Goal: Task Accomplishment & Management: Complete application form

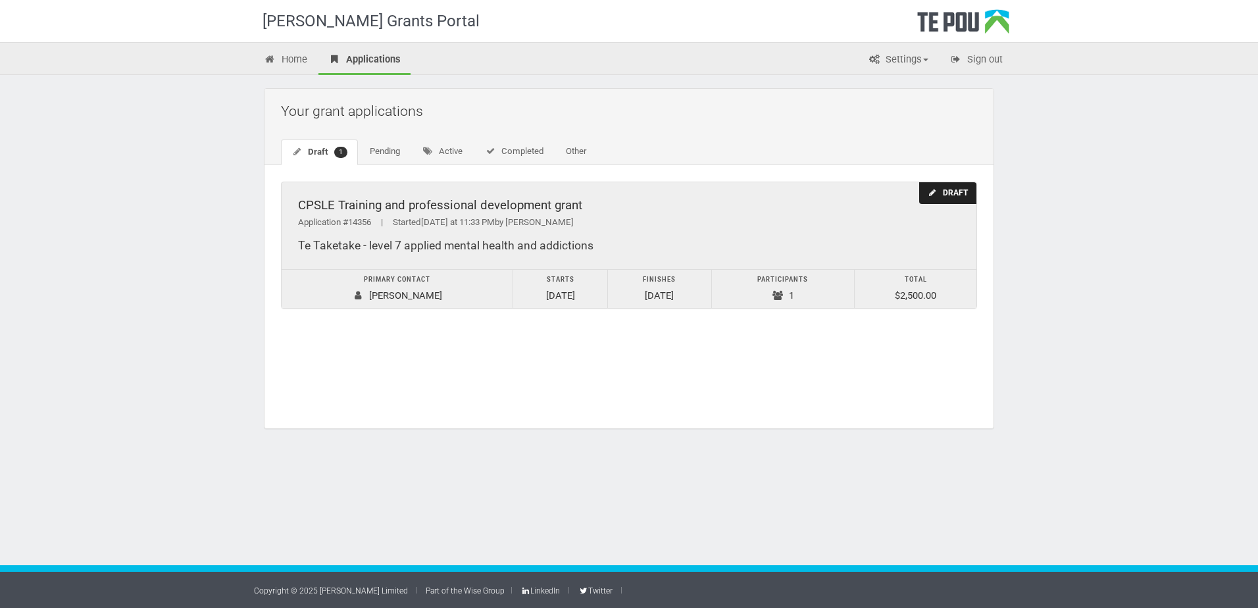
click at [459, 202] on div "CPSLE Training and professional development grant" at bounding box center [629, 206] width 662 height 14
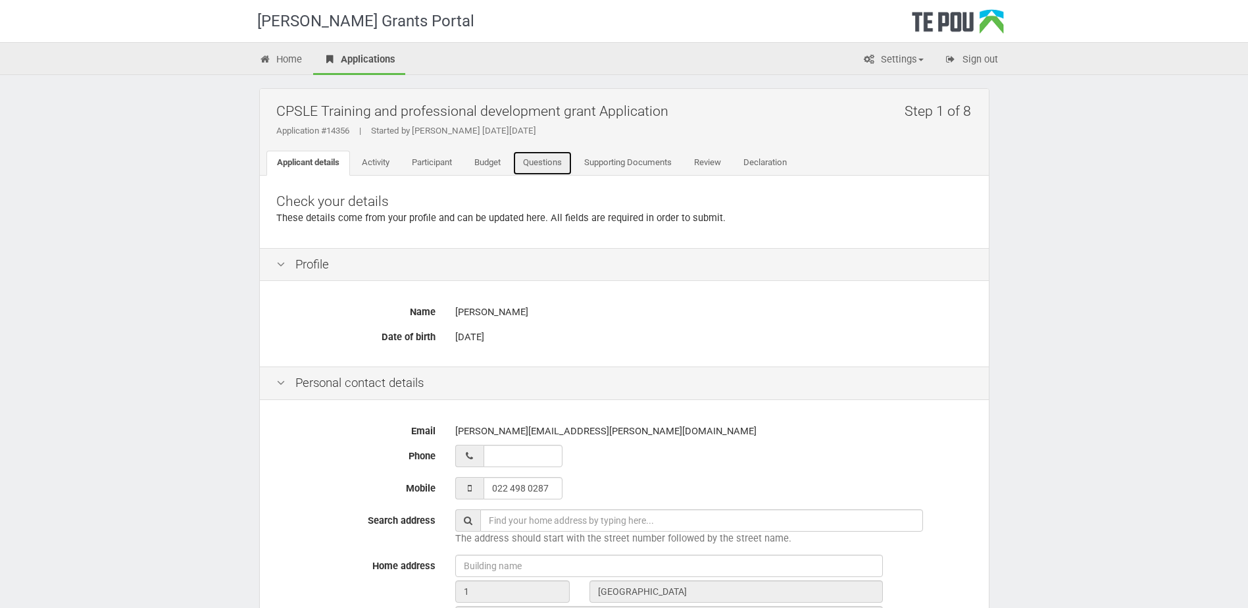
click at [537, 166] on link "Questions" at bounding box center [542, 163] width 60 height 25
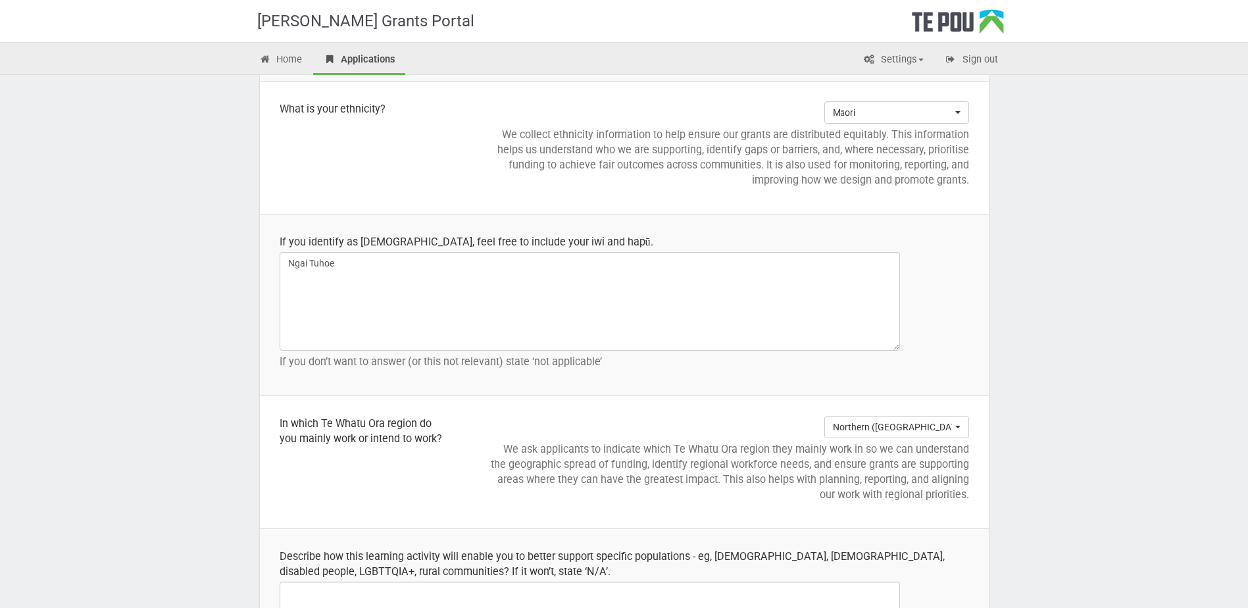
scroll to position [1381, 0]
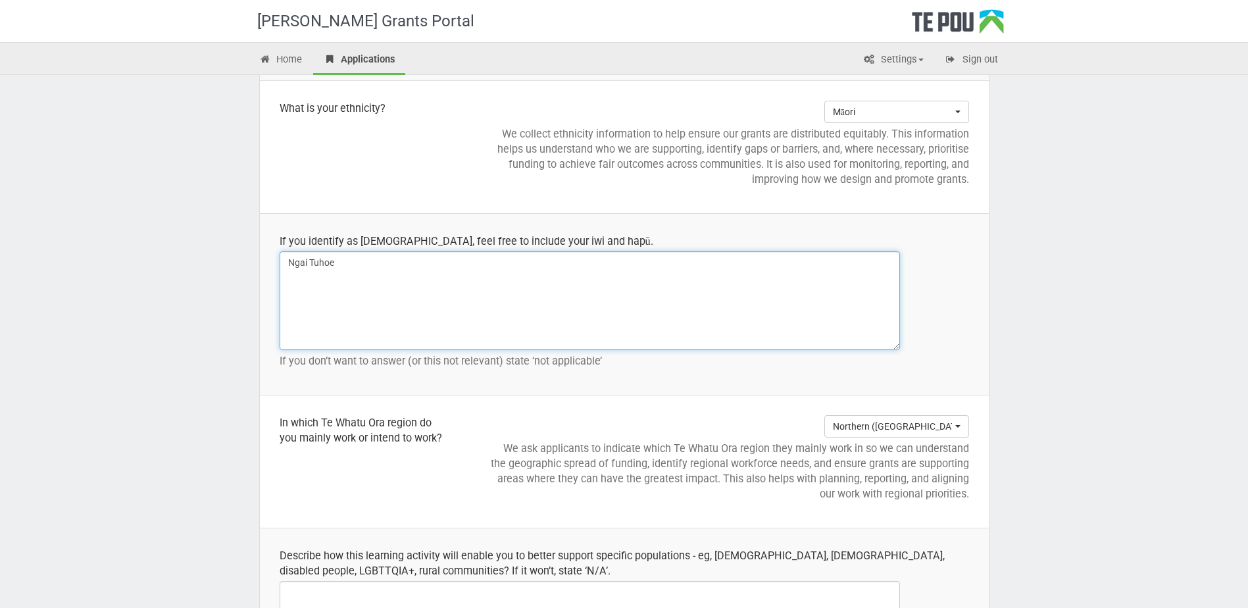
click at [307, 261] on textarea "Ngai Tuhoe" at bounding box center [590, 300] width 620 height 99
type textarea "Tuhoe"
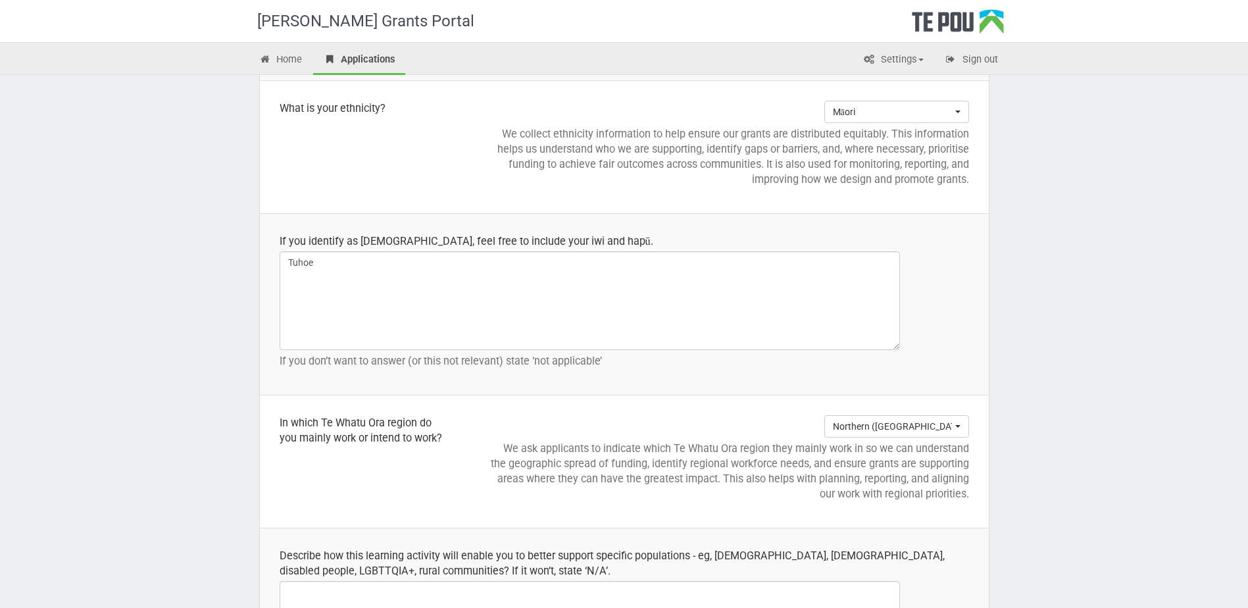
click at [785, 207] on td "Māori Choose... New Zealand European Other European Māori Pacific People Asian …" at bounding box center [727, 146] width 522 height 133
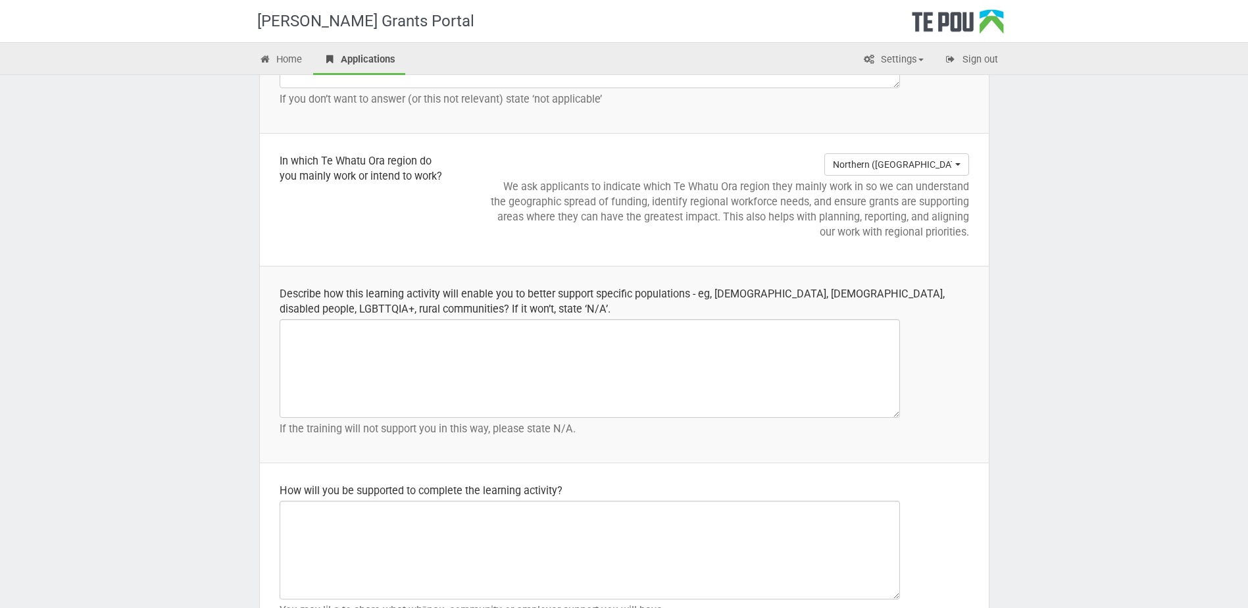
scroll to position [1645, 0]
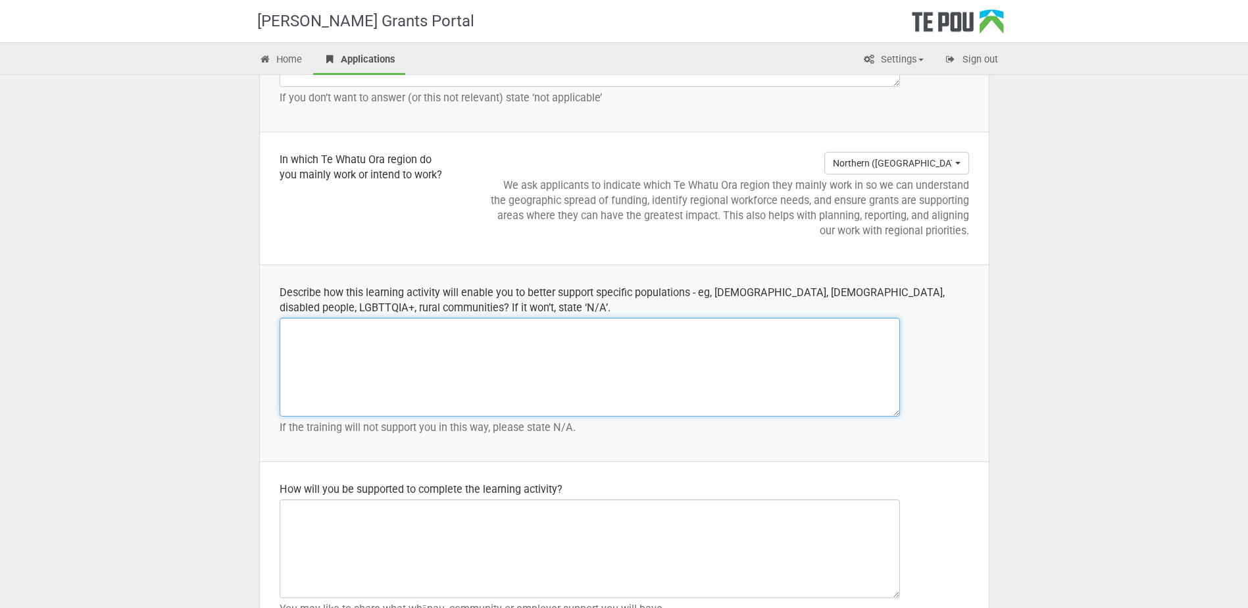
click at [496, 341] on textarea at bounding box center [590, 367] width 620 height 99
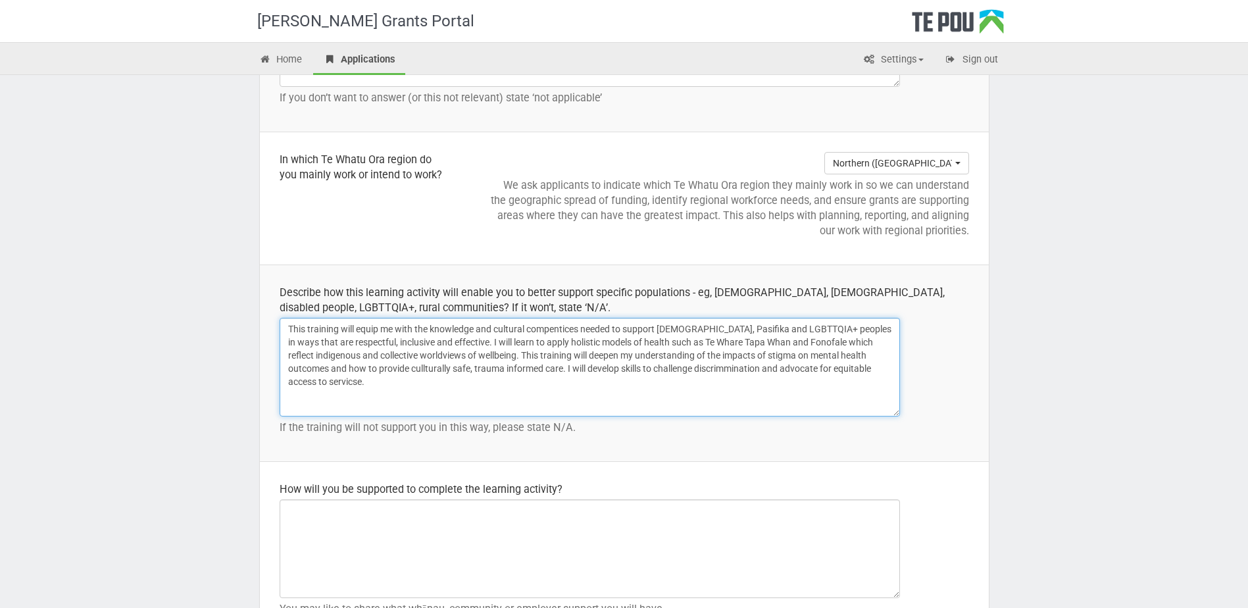
click at [484, 345] on textarea "This training will equip me with the knowledge and cultural compentices needed …" at bounding box center [590, 367] width 620 height 99
click at [514, 373] on textarea "This training will equip me with the knowledge and cultural copetentices needed…" at bounding box center [590, 367] width 620 height 99
drag, startPoint x: 476, startPoint y: 345, endPoint x: 480, endPoint y: 339, distance: 7.5
click at [476, 345] on textarea "This training will equip me with the knowledge and cultural copetentices needed…" at bounding box center [590, 367] width 620 height 99
click at [545, 370] on textarea "This training will equip me with the knowledge and cultural competentices neede…" at bounding box center [590, 367] width 620 height 99
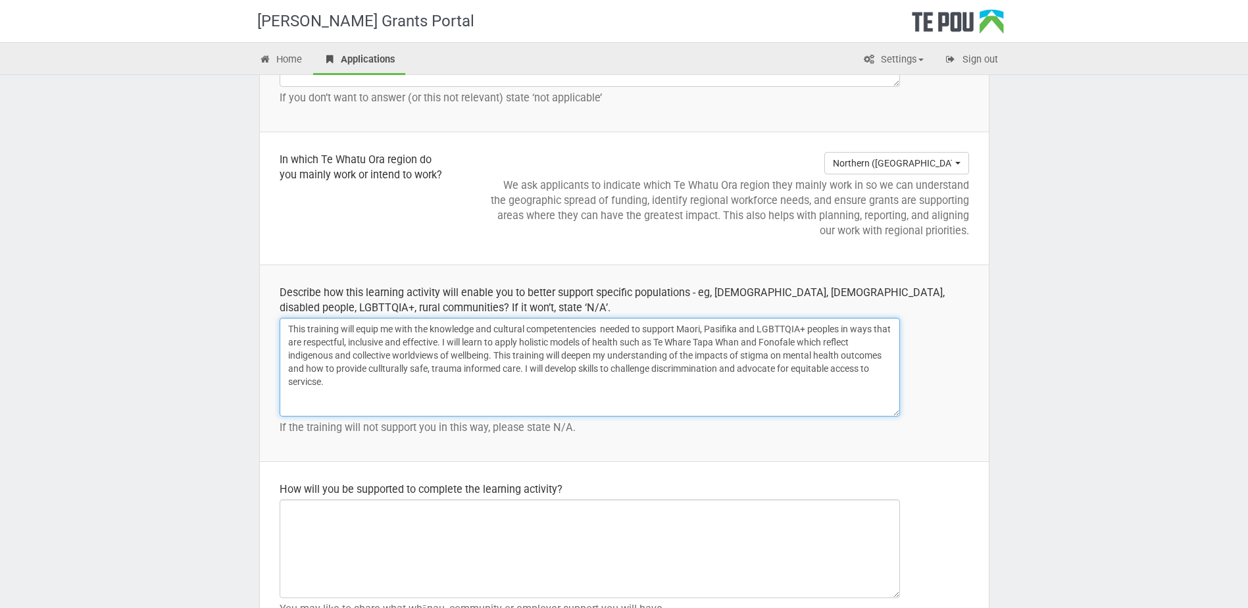
click at [472, 360] on textarea "This training will equip me with the knowledge and cultural competentencies nee…" at bounding box center [590, 367] width 620 height 99
click at [531, 342] on textarea "This training will equip me with the knowledge and cultural competencies needed…" at bounding box center [590, 367] width 620 height 99
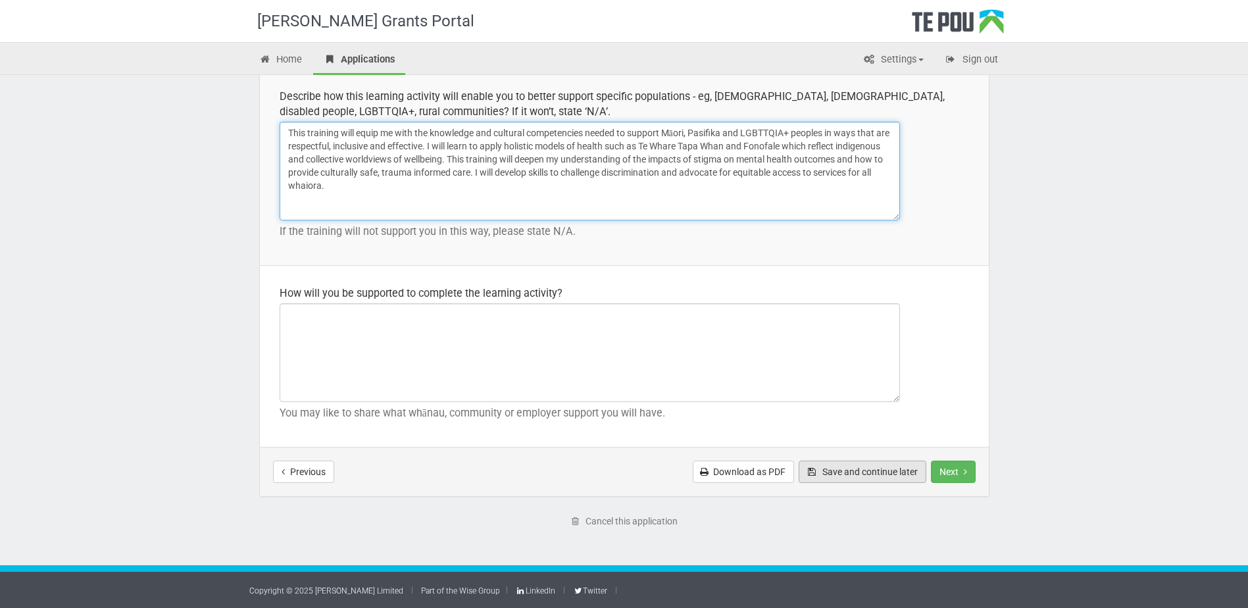
type textarea "This training will equip me with the knowledge and cultural competencies needed…"
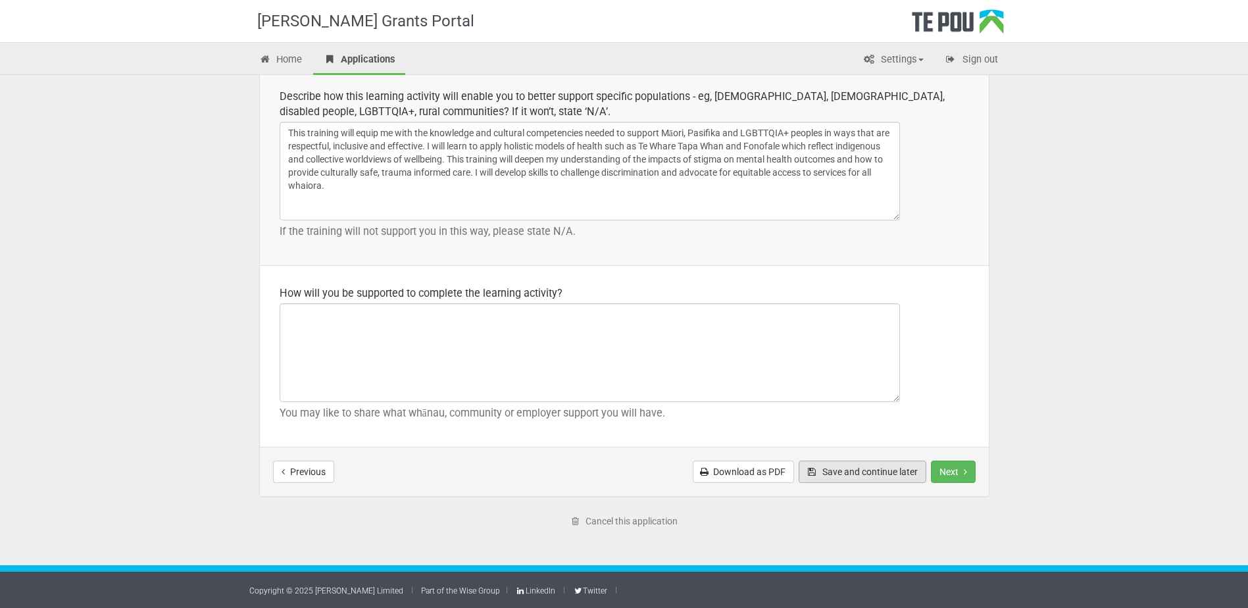
click at [874, 474] on button "Save and continue later" at bounding box center [863, 471] width 128 height 22
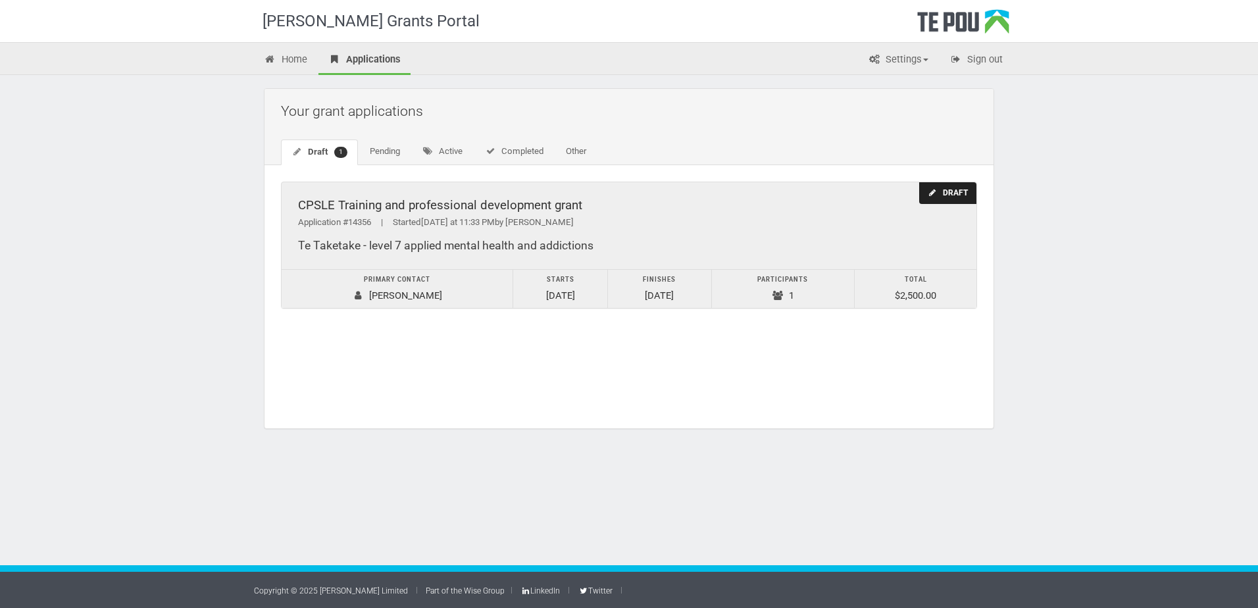
click at [473, 203] on div "CPSLE Training and professional development grant" at bounding box center [629, 206] width 662 height 14
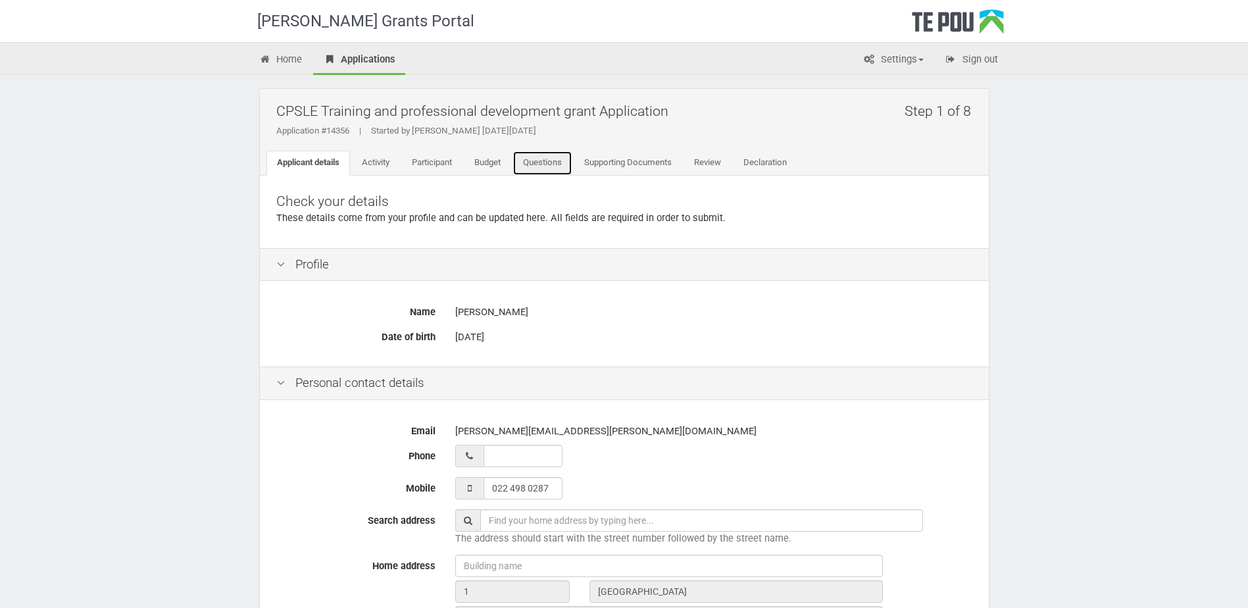
click at [549, 159] on link "Questions" at bounding box center [542, 163] width 60 height 25
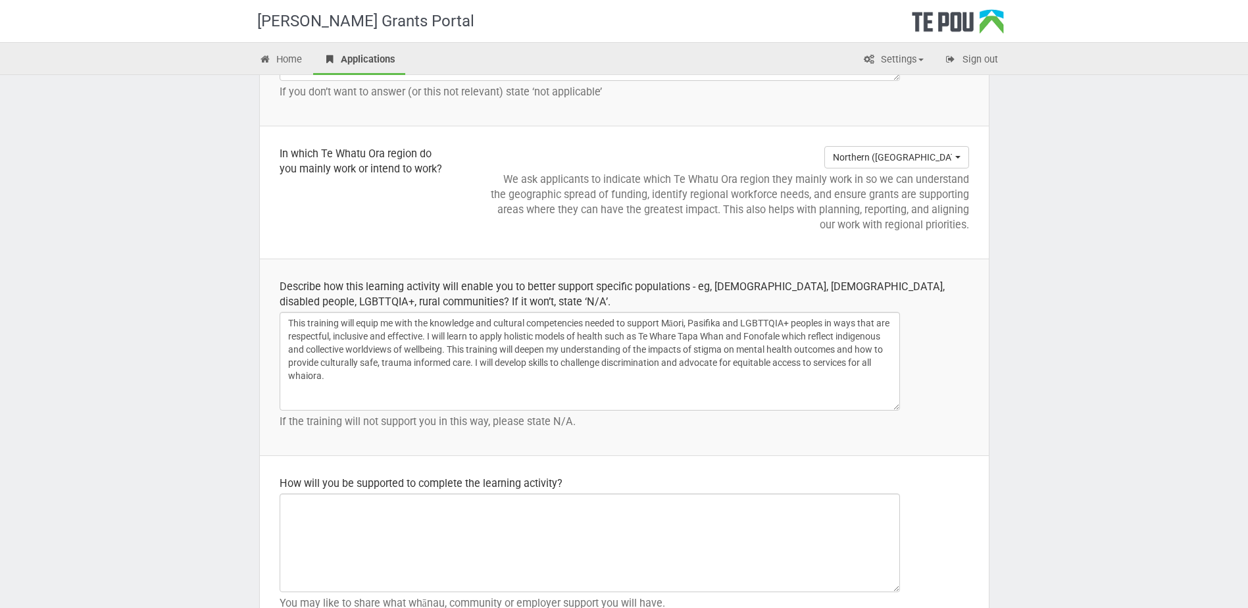
scroll to position [1841, 0]
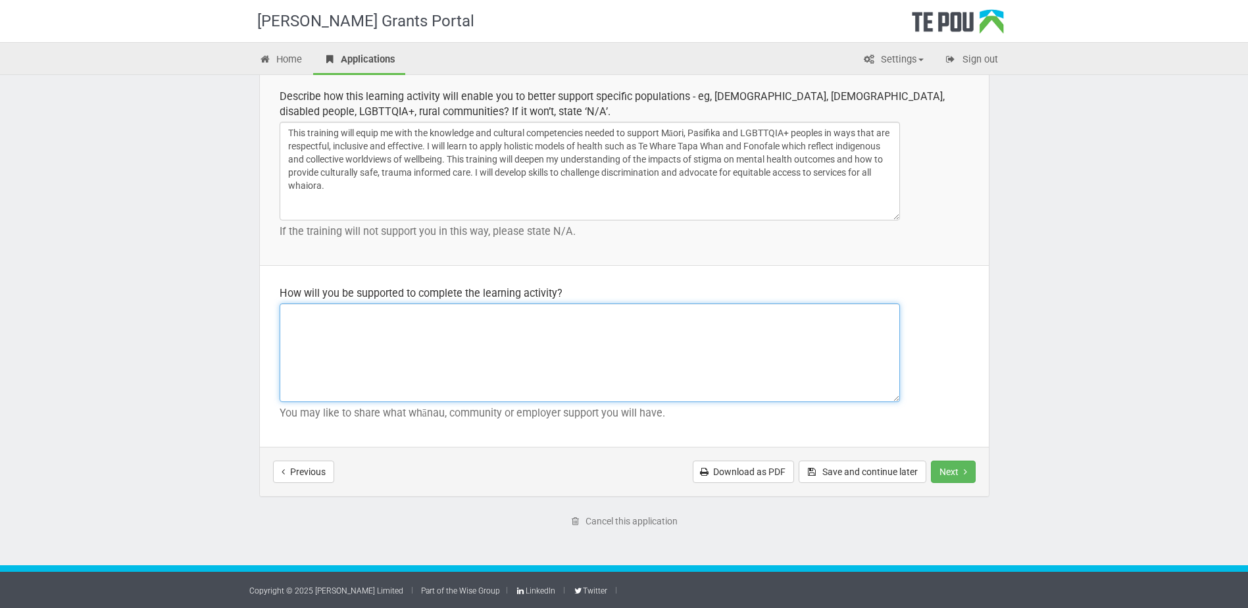
click at [366, 316] on textarea at bounding box center [590, 352] width 620 height 99
click at [866, 311] on textarea "My whanau will offer a stable, supportive home environment to support me in my …" at bounding box center [590, 352] width 620 height 99
click at [462, 333] on textarea "My whanau will offer a stable, supportive home environment to support me in my …" at bounding box center [590, 352] width 620 height 99
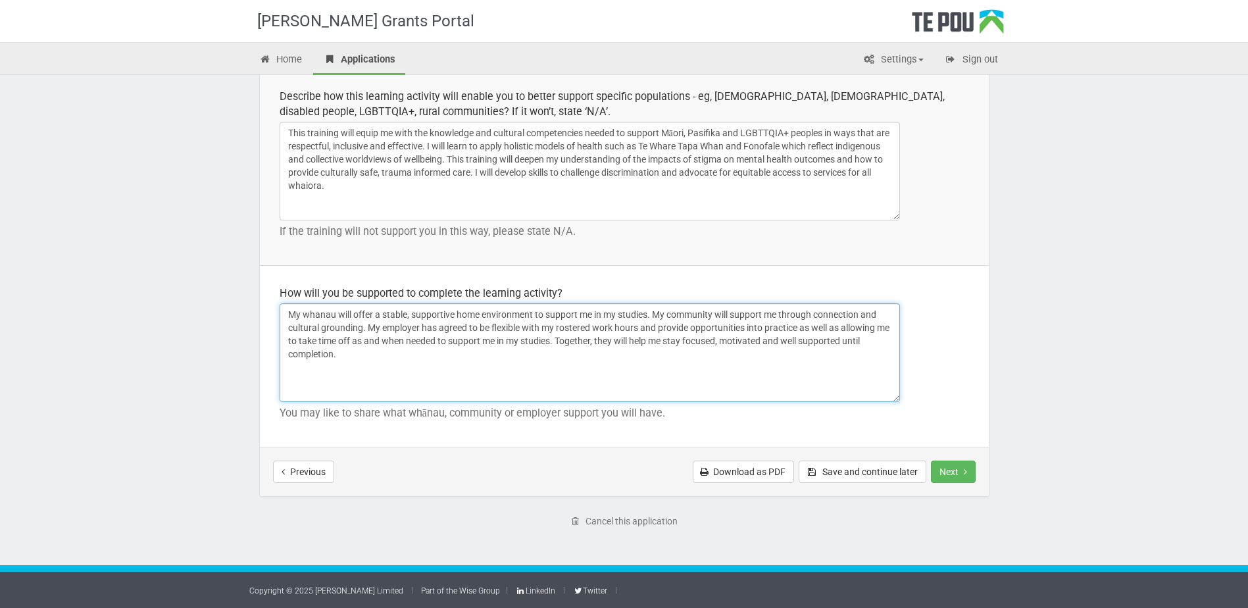
click at [409, 313] on textarea "My whanau will offer a stable, supportive home environment to support me in my …" at bounding box center [590, 352] width 620 height 99
click at [767, 322] on textarea "My whanau will offer a stable and supportive home environment to support me in …" at bounding box center [590, 352] width 620 height 99
click at [525, 357] on textarea "My whanau will offer a stable and supportive home environment to support me in …" at bounding box center [590, 352] width 620 height 99
type textarea "My whanau will offer a stable and supportive home environment to support me in …"
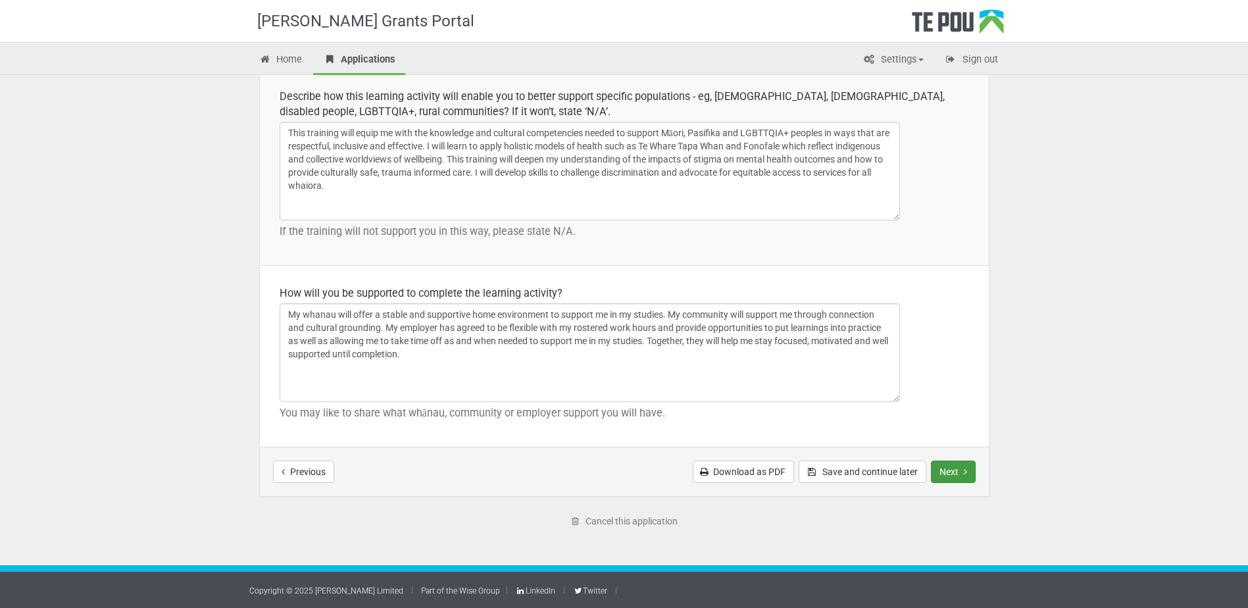
click at [956, 476] on button "Next" at bounding box center [953, 471] width 45 height 22
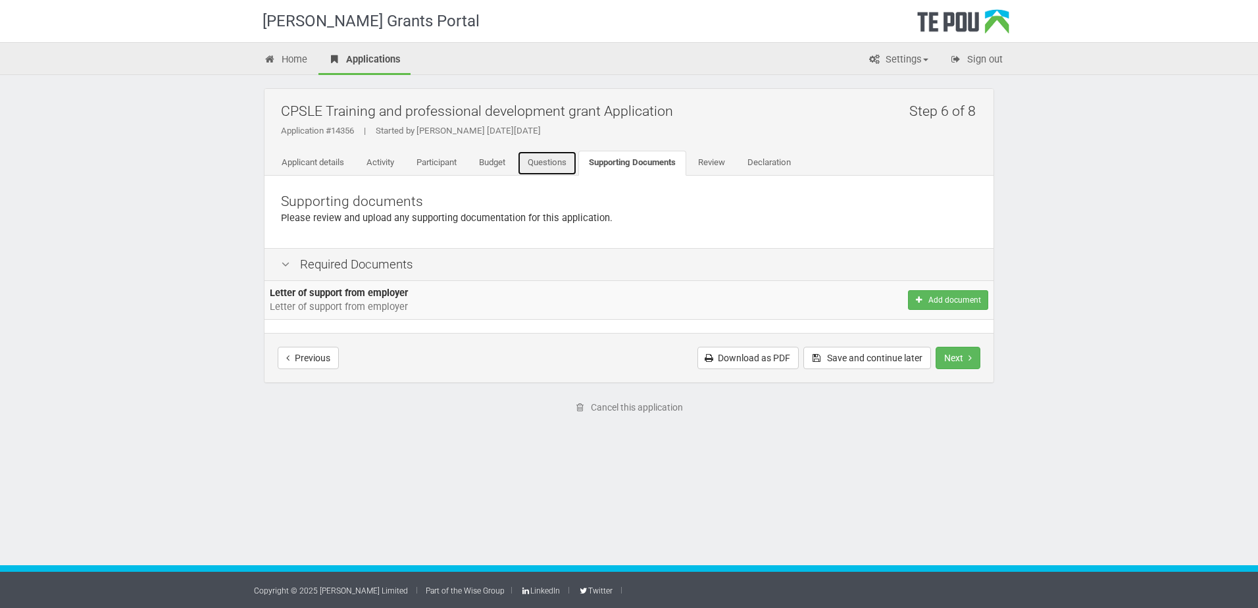
click at [549, 168] on link "Questions" at bounding box center [547, 163] width 60 height 25
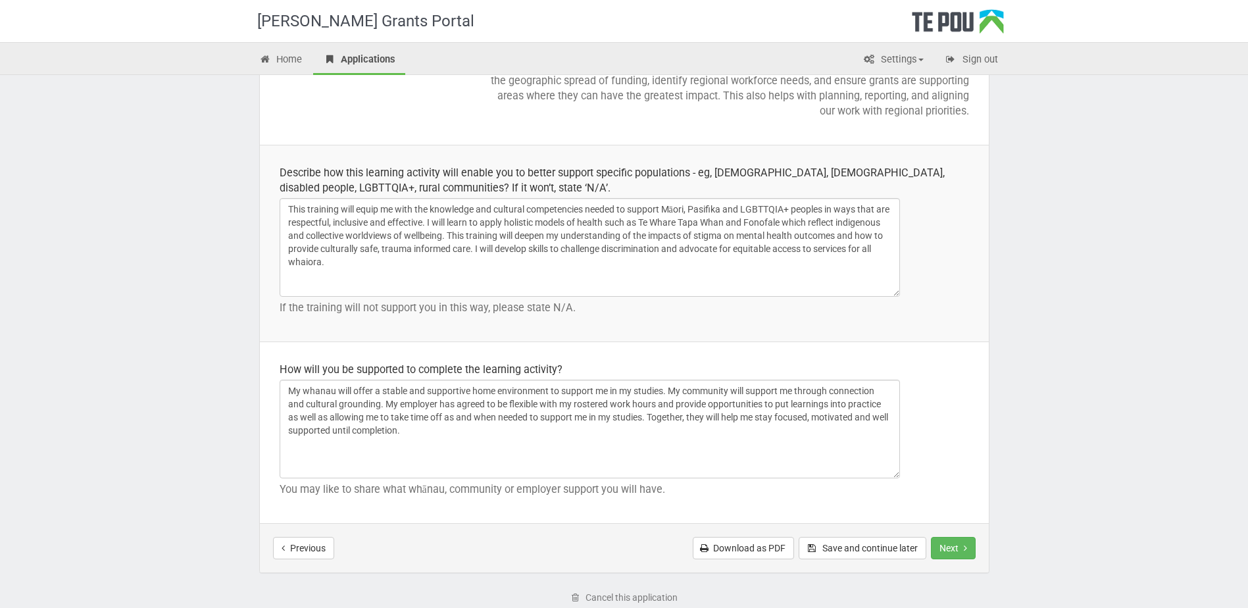
scroll to position [1841, 0]
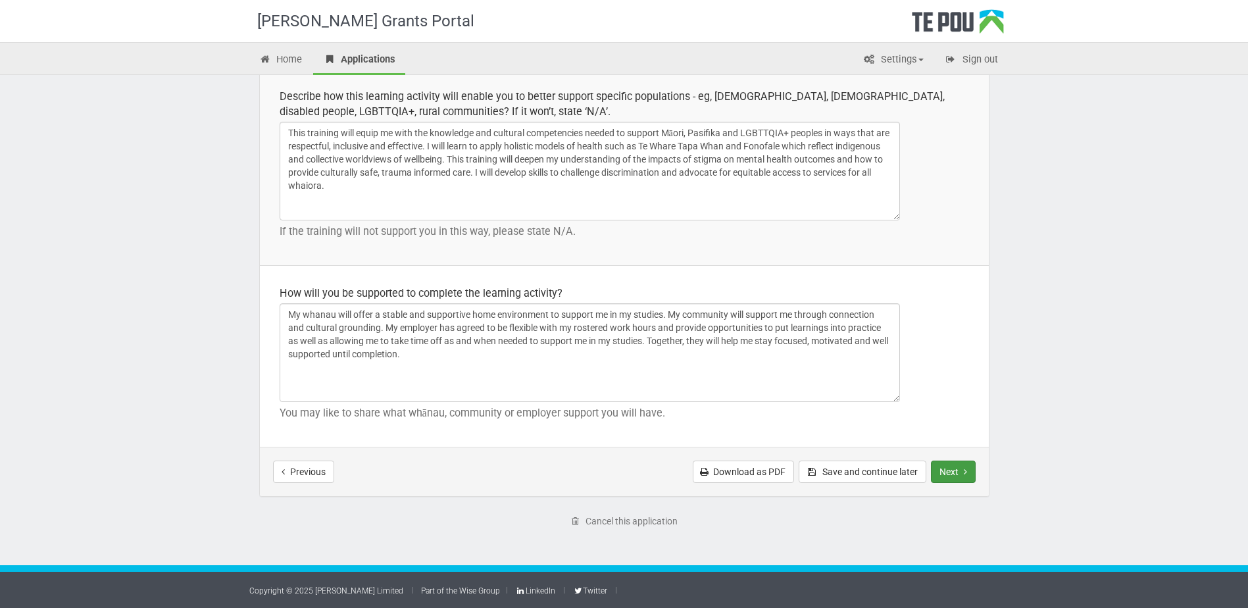
click at [961, 472] on button "Next" at bounding box center [953, 471] width 45 height 22
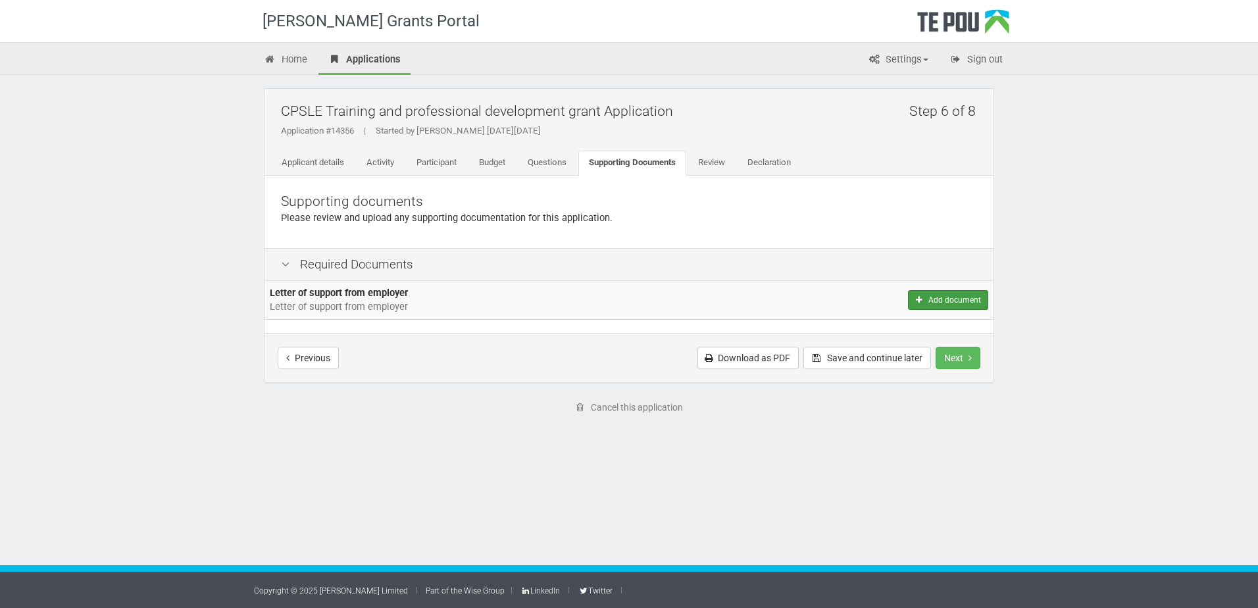
click at [968, 300] on button "Add document" at bounding box center [948, 300] width 80 height 20
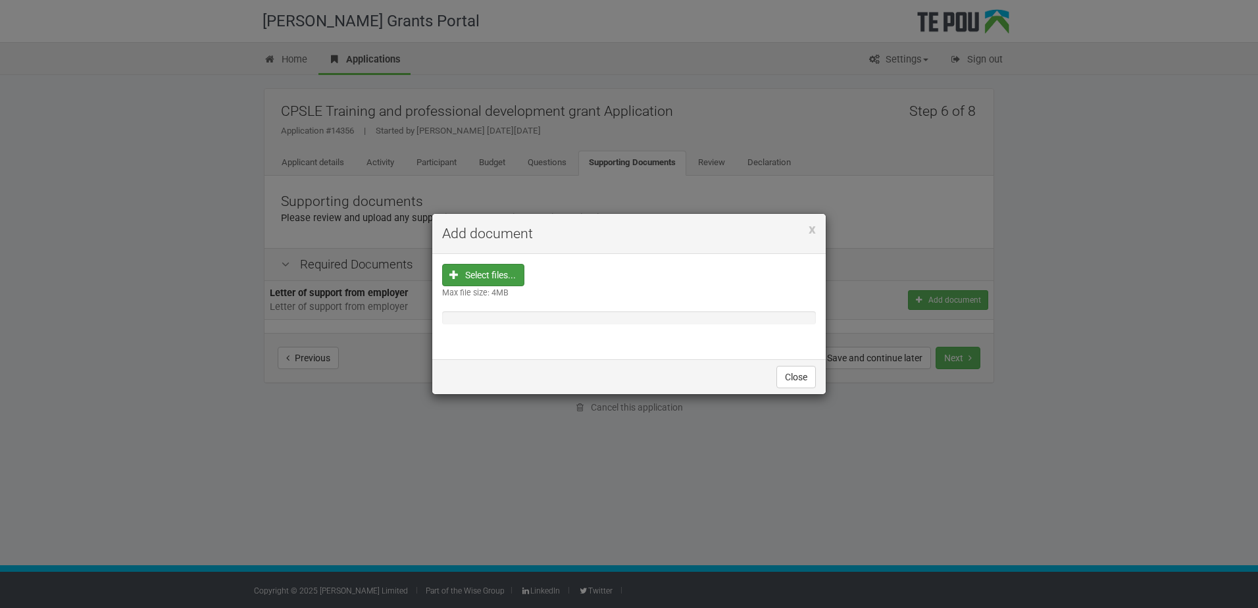
click at [486, 278] on input "file" at bounding box center [487, 358] width 73 height 188
click at [810, 230] on span "x" at bounding box center [812, 229] width 7 height 16
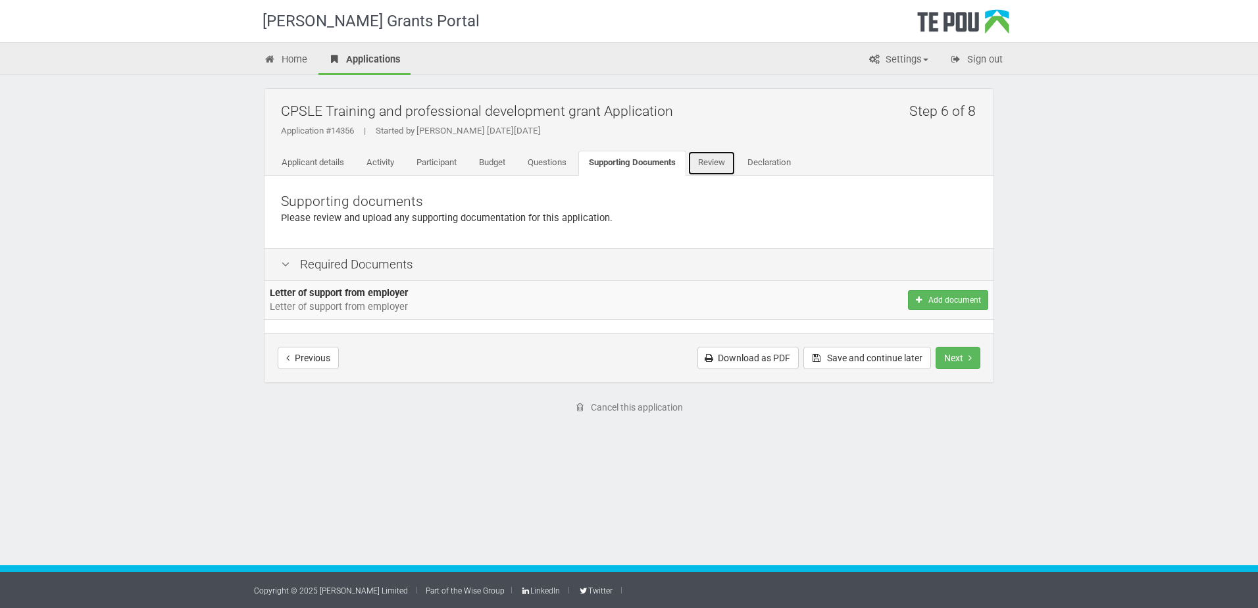
click at [723, 162] on link "Review" at bounding box center [711, 163] width 48 height 25
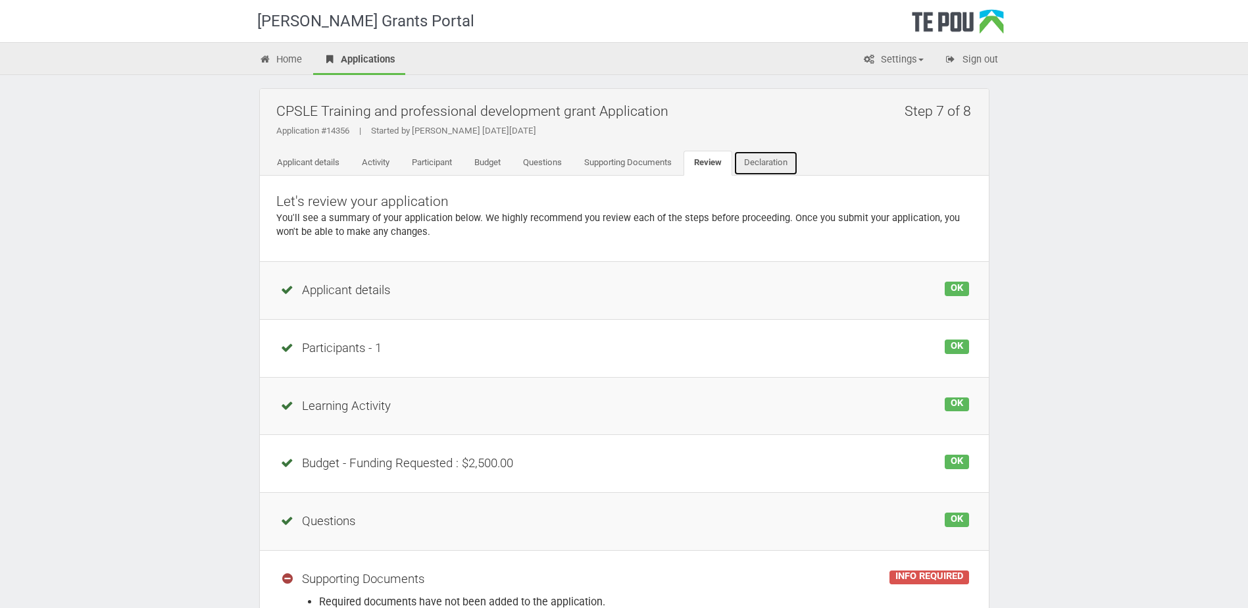
click at [772, 166] on link "Declaration" at bounding box center [766, 163] width 64 height 25
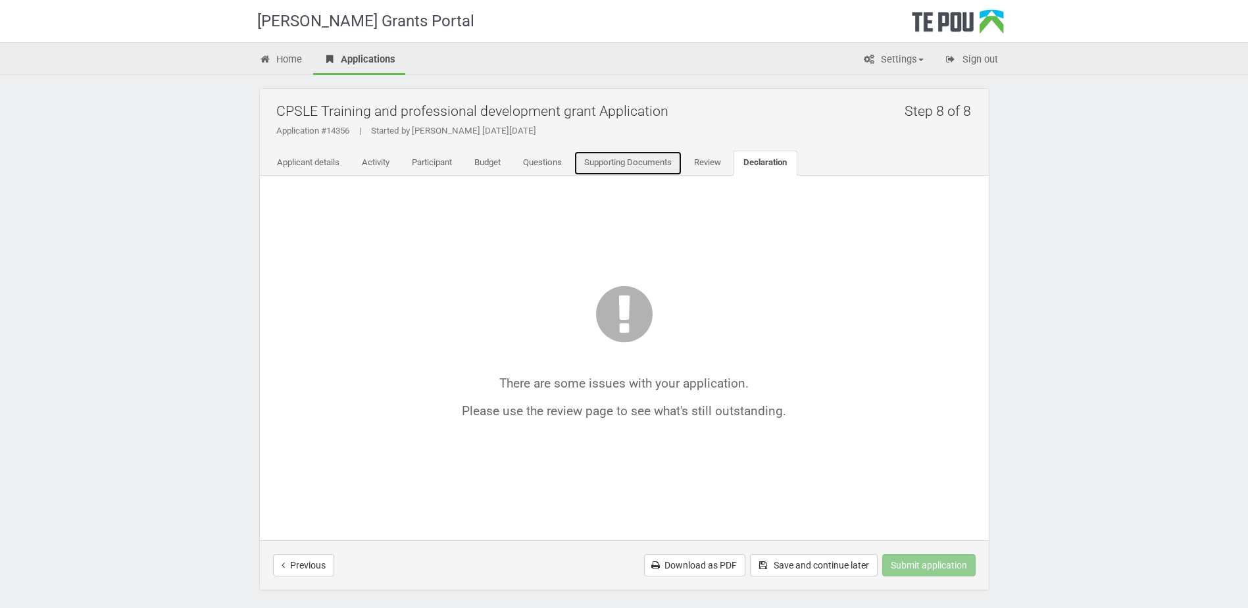
click at [604, 166] on link "Supporting Documents" at bounding box center [628, 163] width 109 height 25
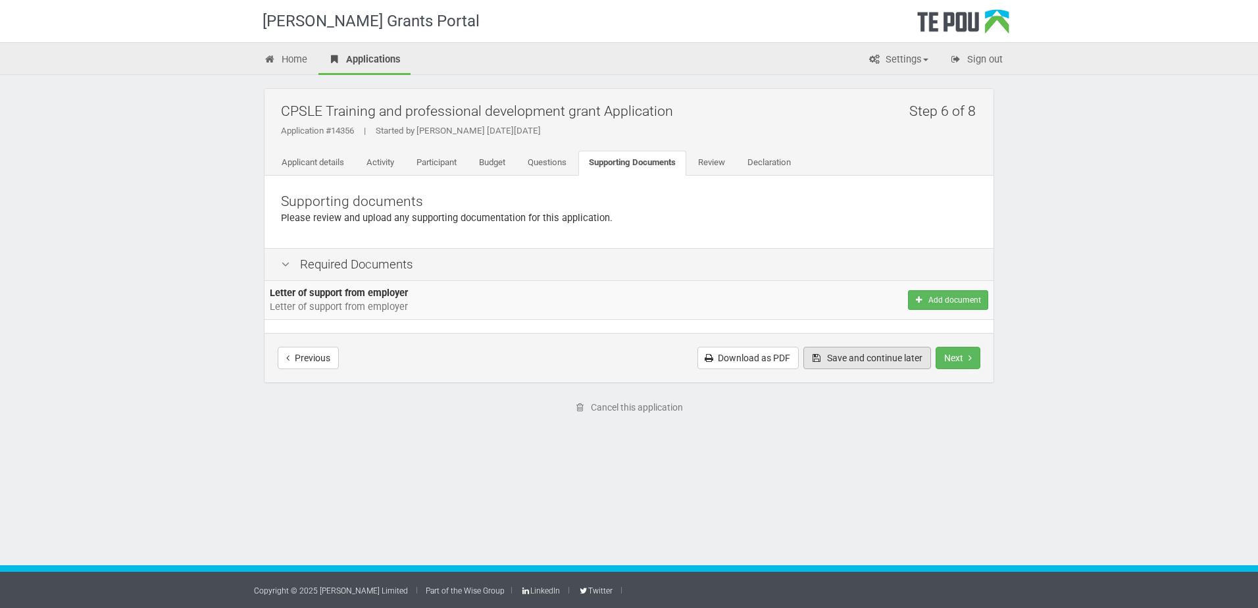
click at [857, 361] on button "Save and continue later" at bounding box center [867, 358] width 128 height 22
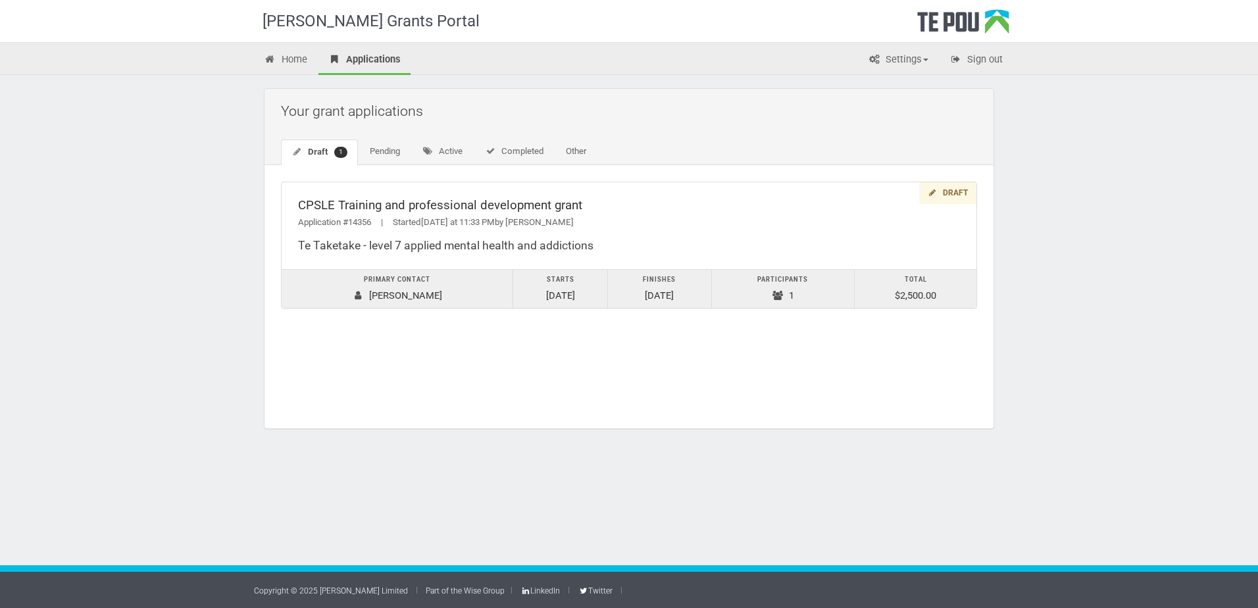
click at [214, 221] on div "Te Pou Grants Portal Home Applications Settings Profile My account FAQs Sign ou…" at bounding box center [629, 304] width 1258 height 608
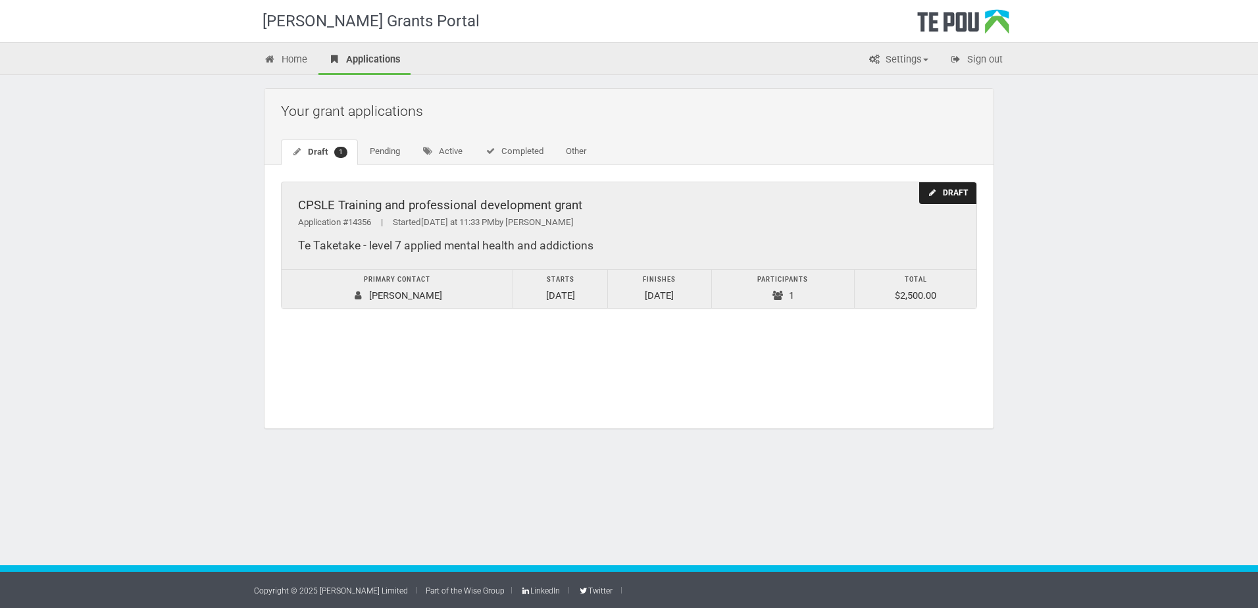
click at [421, 206] on div "CPSLE Training and professional development grant" at bounding box center [629, 206] width 662 height 14
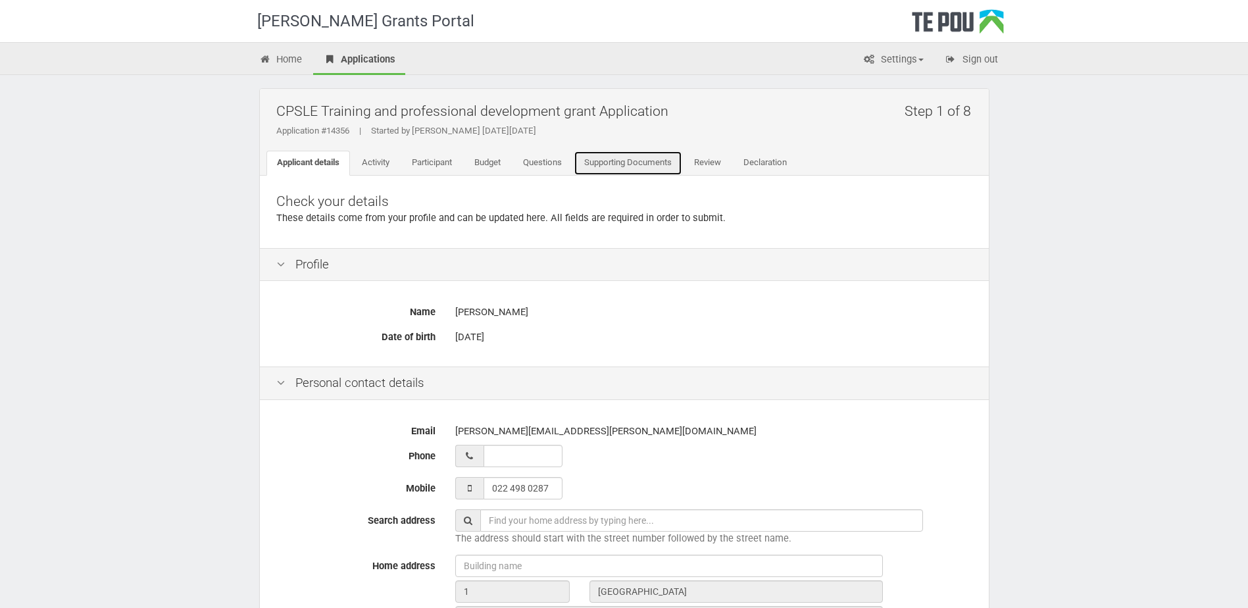
click at [651, 165] on link "Supporting Documents" at bounding box center [628, 163] width 109 height 25
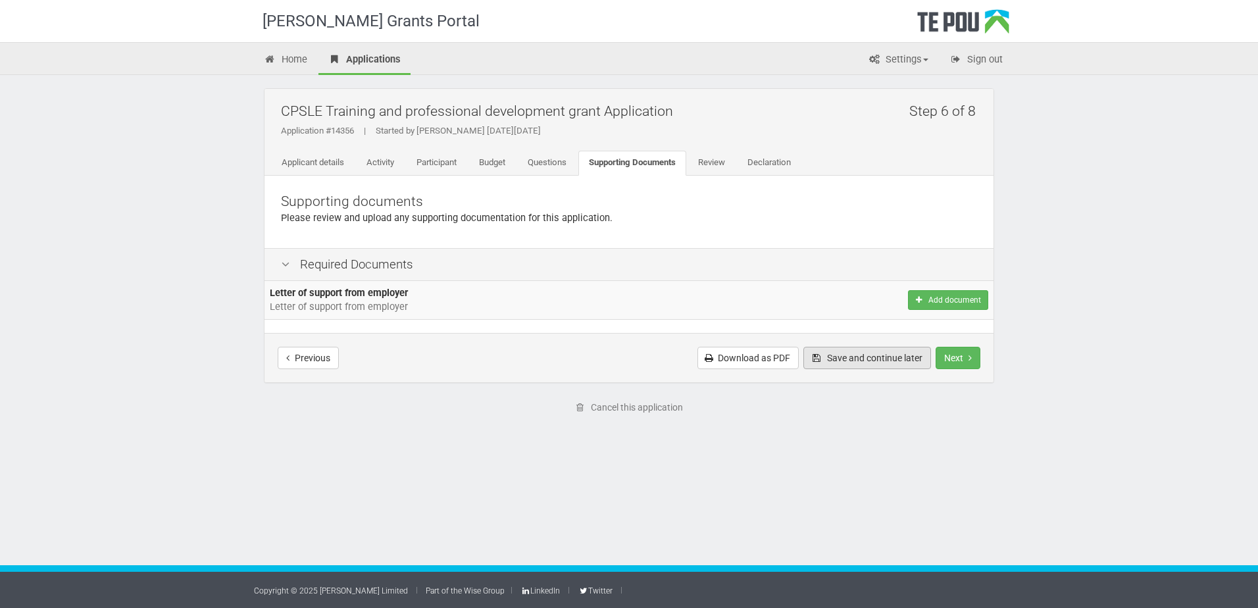
click at [893, 361] on button "Save and continue later" at bounding box center [867, 358] width 128 height 22
